Goal: Information Seeking & Learning: Learn about a topic

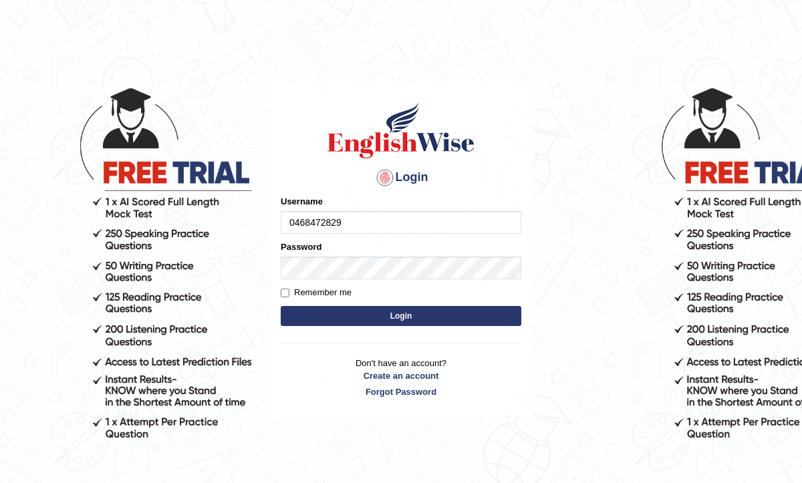
type input "0468472829"
click at [366, 313] on button "Login" at bounding box center [401, 316] width 241 height 20
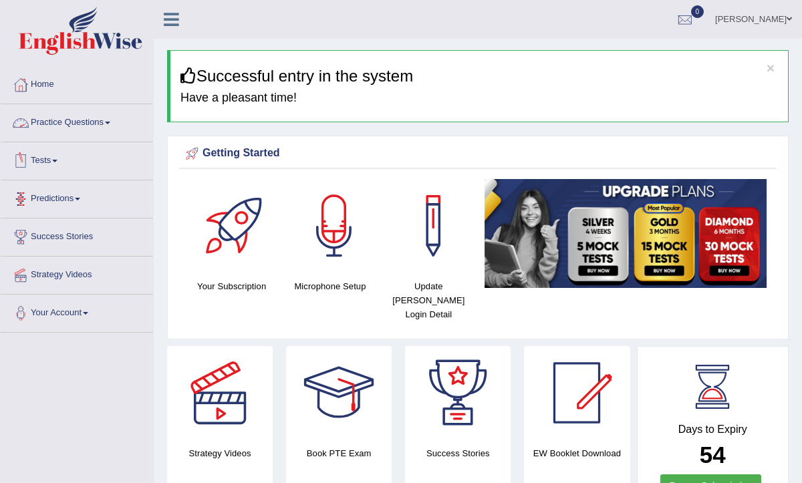
click at [72, 118] on link "Practice Questions" at bounding box center [77, 120] width 152 height 33
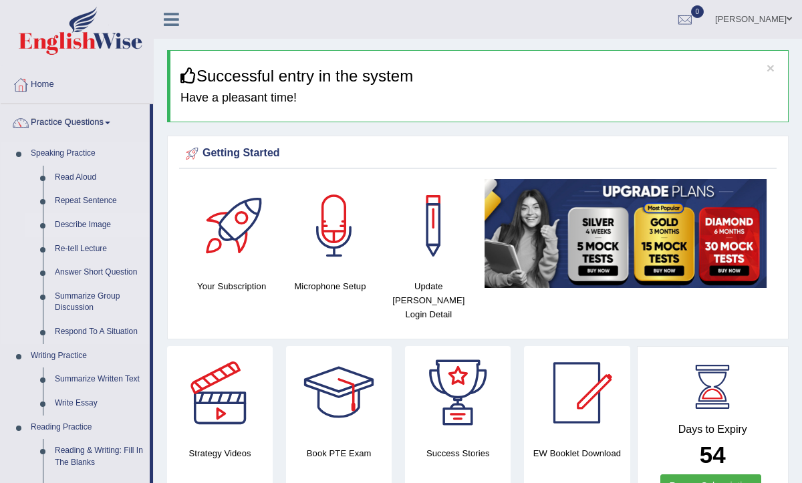
click at [84, 223] on link "Describe Image" at bounding box center [99, 225] width 101 height 24
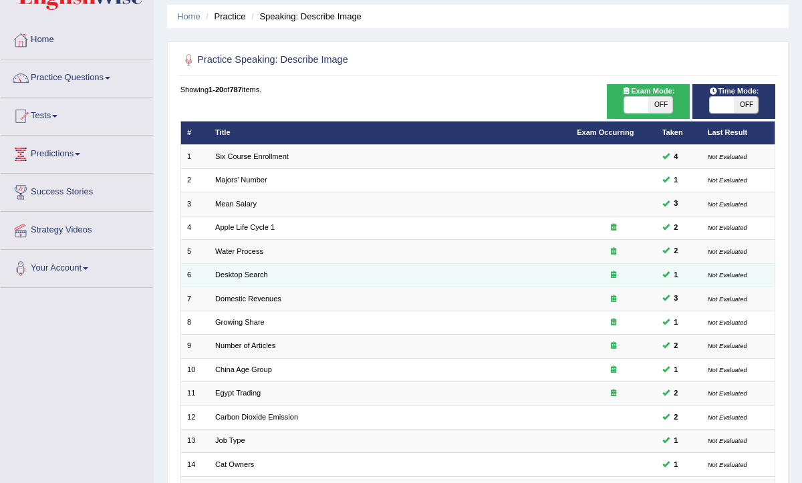
scroll to position [55, 0]
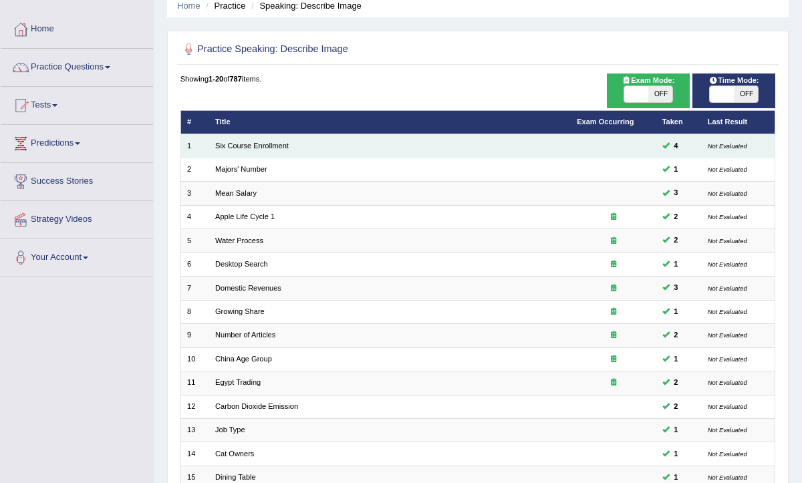
click at [672, 146] on span "4" at bounding box center [676, 146] width 13 height 12
click at [589, 150] on td at bounding box center [614, 145] width 86 height 23
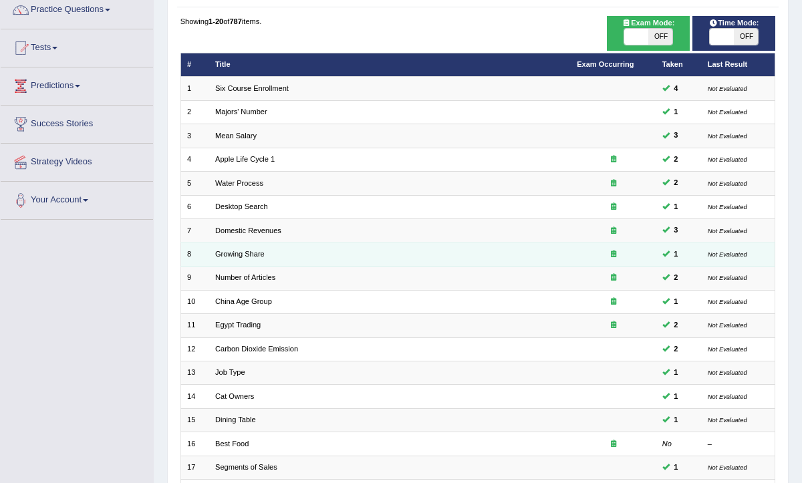
scroll to position [280, 0]
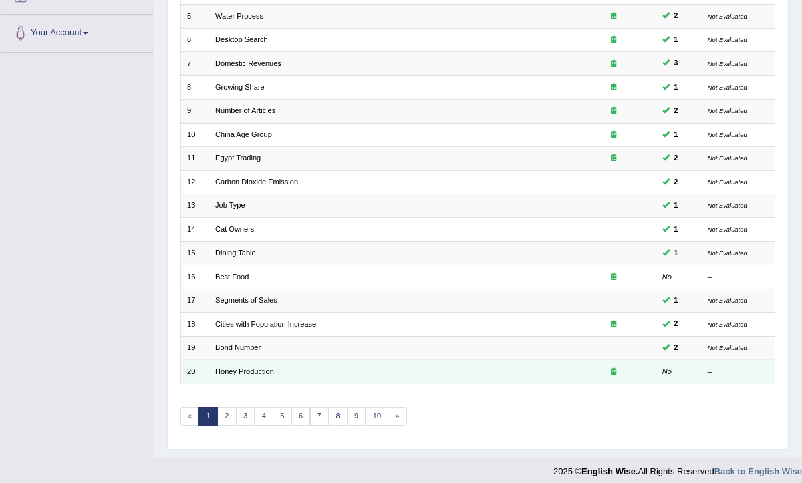
click at [299, 362] on td "Honey Production" at bounding box center [390, 371] width 362 height 23
click at [229, 368] on link "Honey Production" at bounding box center [244, 372] width 59 height 8
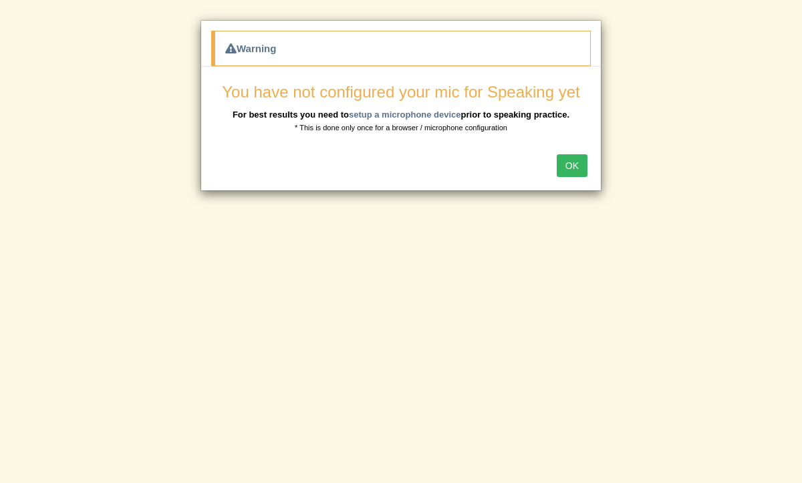
click at [581, 167] on button "OK" at bounding box center [572, 165] width 31 height 23
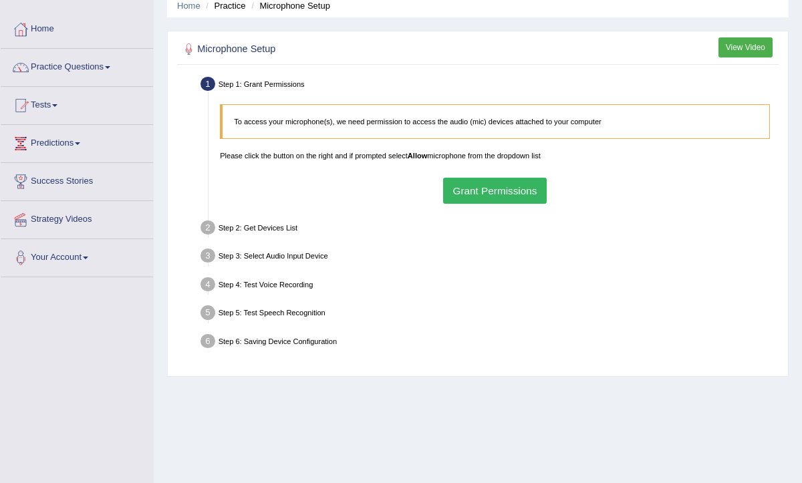
scroll to position [57, 0]
click at [487, 183] on button "Grant Permissions" at bounding box center [495, 189] width 104 height 26
